Goal: Task Accomplishment & Management: Use online tool/utility

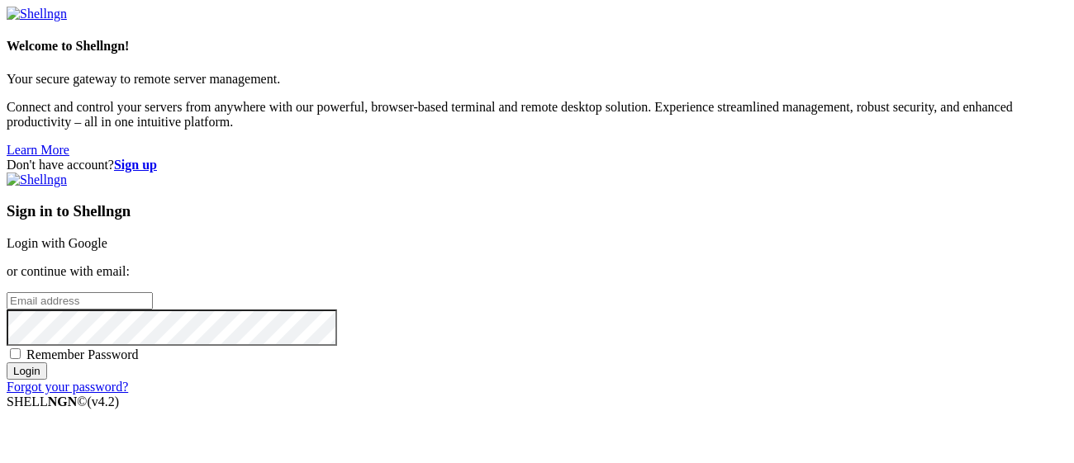
click at [153, 292] on input "email" at bounding box center [80, 300] width 146 height 17
type input "[EMAIL_ADDRESS][DOMAIN_NAME]"
click at [47, 380] on input "Login" at bounding box center [27, 371] width 40 height 17
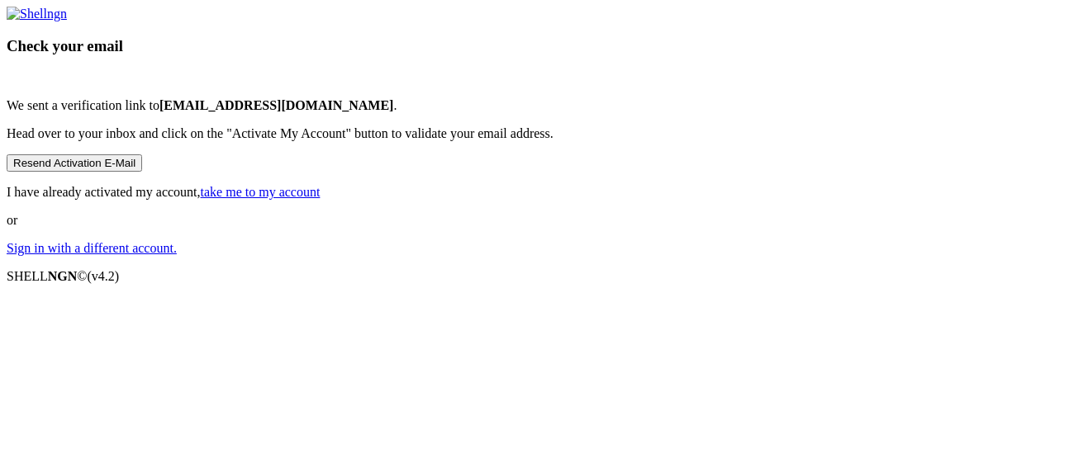
scroll to position [140, 0]
click at [142, 172] on button "Resend Activation E-Mail" at bounding box center [74, 162] width 135 height 17
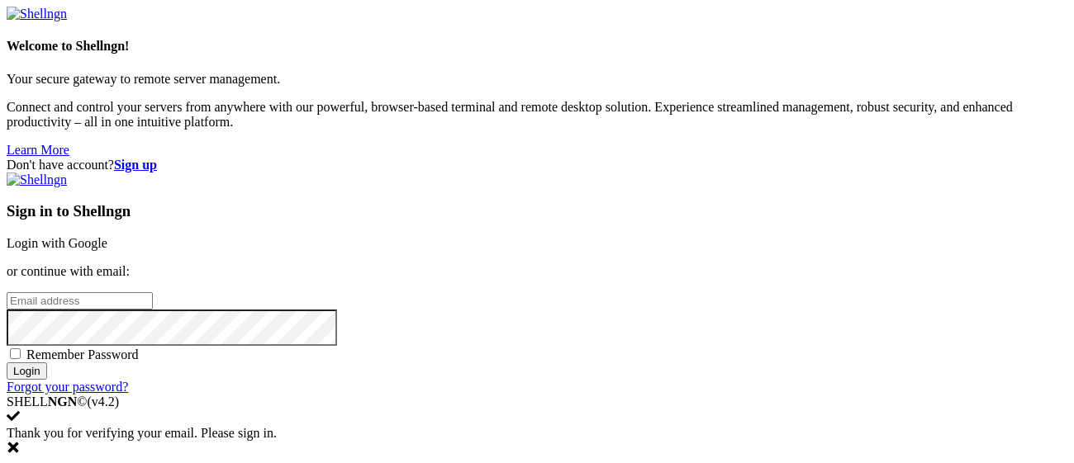
click at [153, 292] on input "email" at bounding box center [80, 300] width 146 height 17
type input "[EMAIL_ADDRESS][DOMAIN_NAME]"
click at [7, 363] on input "Login" at bounding box center [27, 371] width 40 height 17
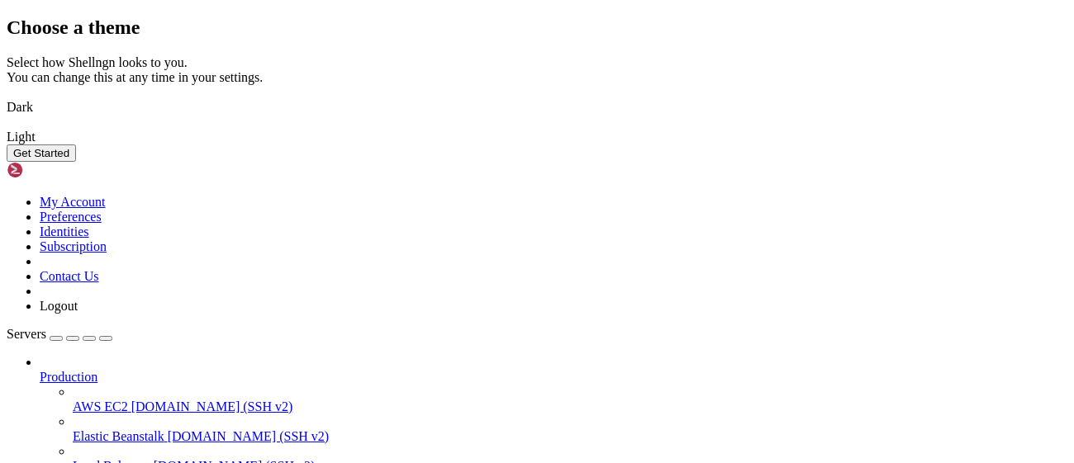
click at [7, 97] on img at bounding box center [7, 97] width 0 height 0
click at [76, 162] on button "Get Started" at bounding box center [41, 153] width 69 height 17
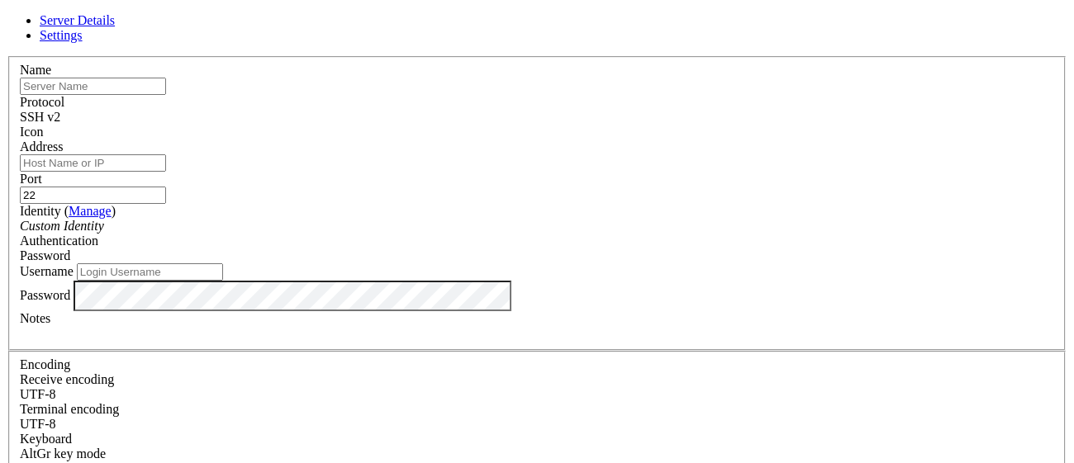
click at [166, 95] on input "text" at bounding box center [93, 86] width 146 height 17
type input "test"
click at [166, 158] on input "Address" at bounding box center [93, 162] width 146 height 17
paste input "[TECHNICAL_ID]"
type input "[TECHNICAL_ID]"
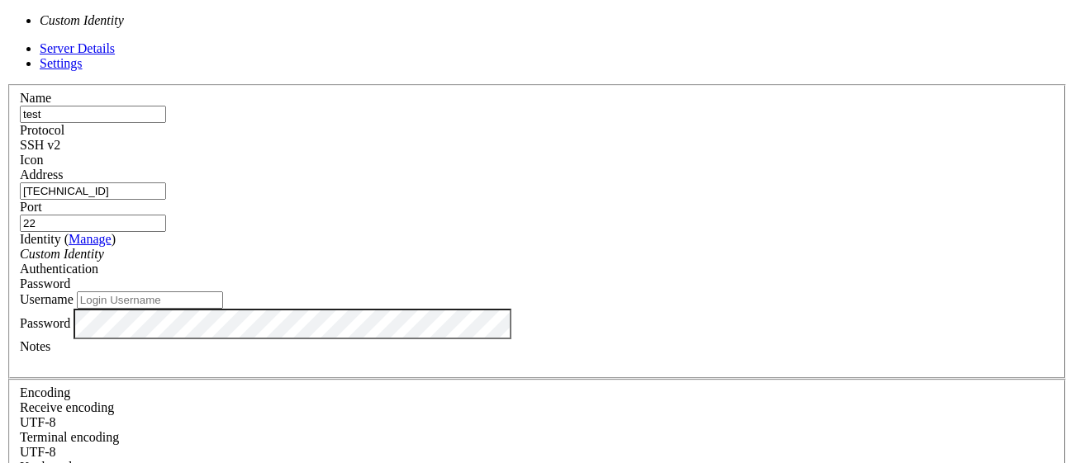
click at [104, 247] on icon "Custom Identity" at bounding box center [62, 254] width 84 height 14
click at [643, 277] on div "Password" at bounding box center [537, 284] width 1034 height 15
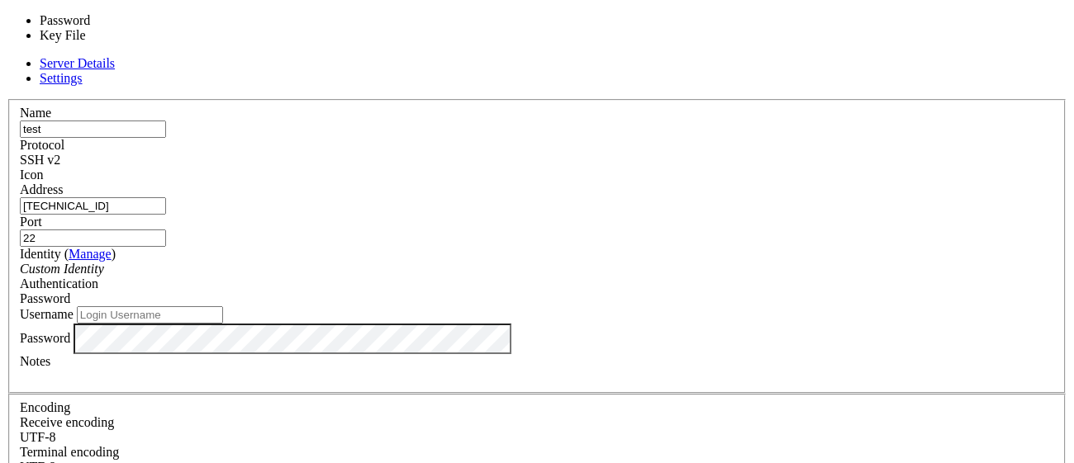
click at [223, 306] on input "Username" at bounding box center [150, 314] width 146 height 17
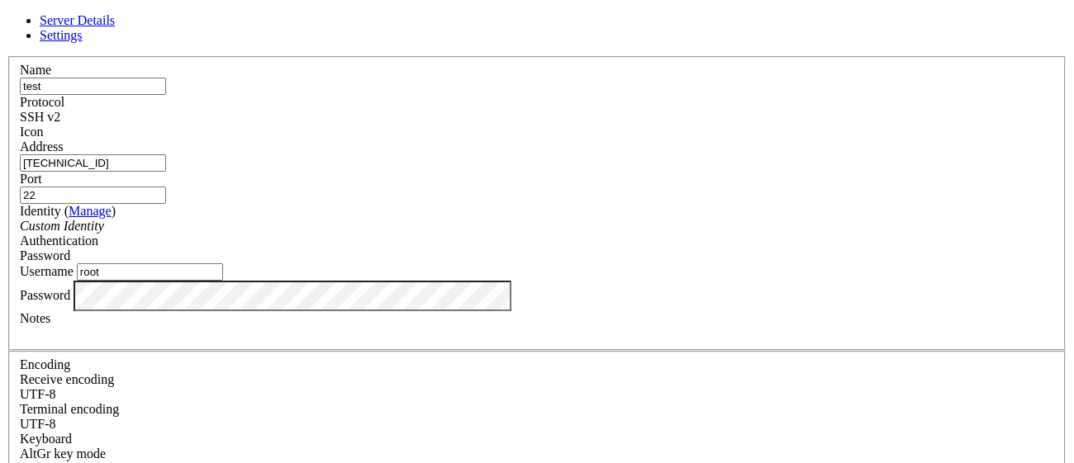
scroll to position [69, 0]
type input "root"
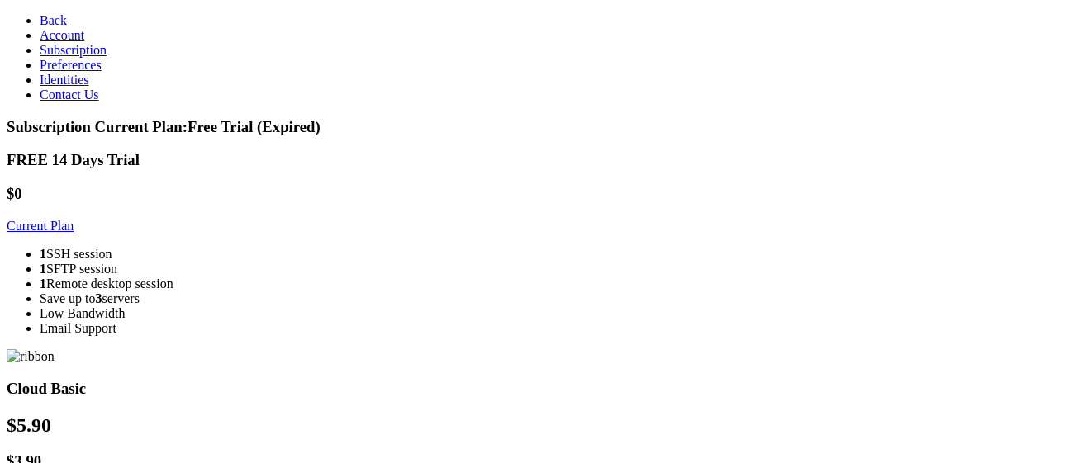
scroll to position [136, 0]
